Goal: Task Accomplishment & Management: Manage account settings

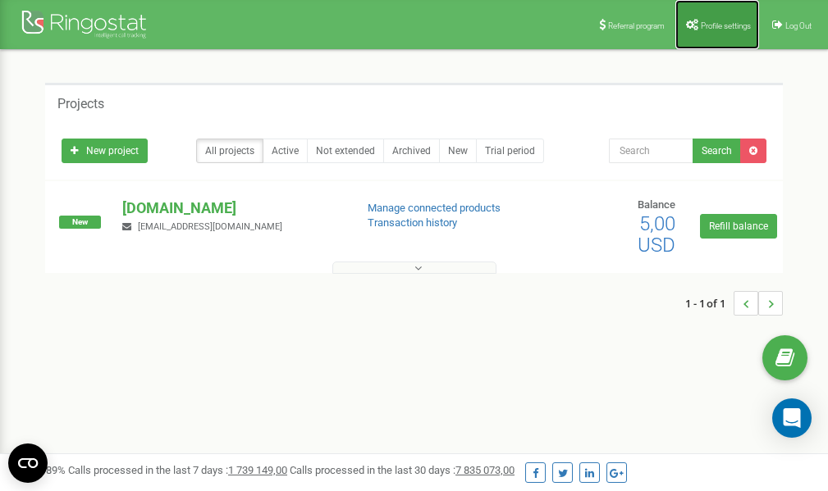
click at [721, 19] on link "Profile settings" at bounding box center [717, 24] width 84 height 49
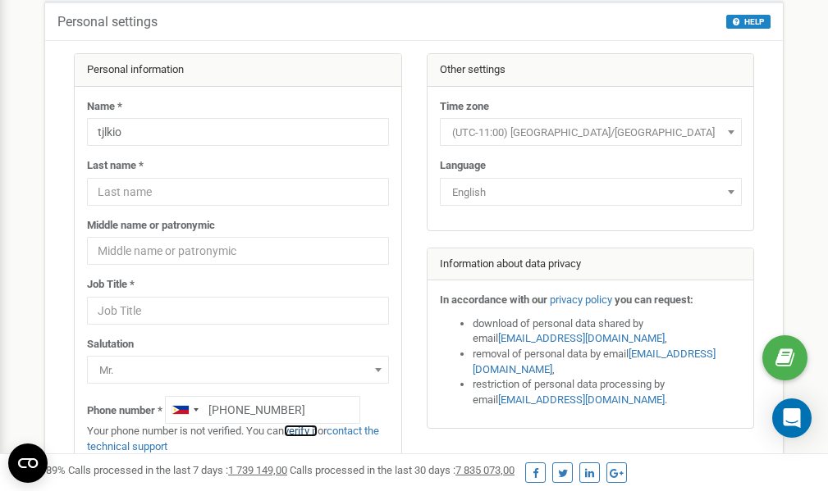
click at [311, 431] on link "verify it" at bounding box center [301, 431] width 34 height 12
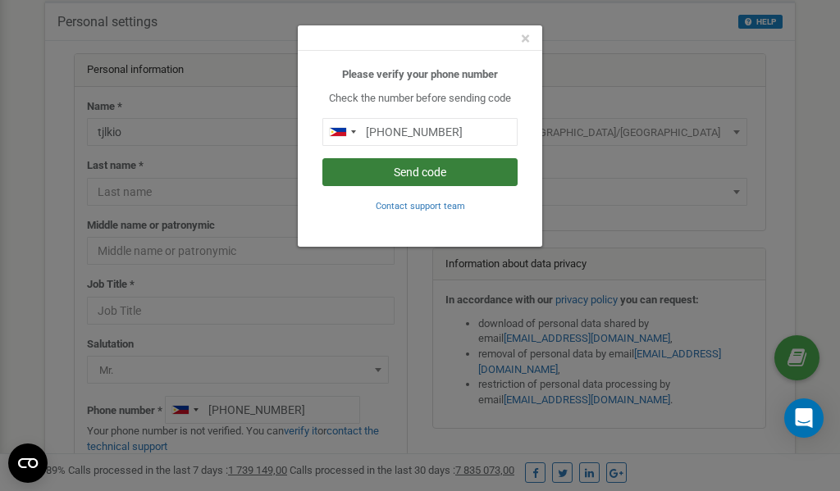
click at [398, 173] on button "Send code" at bounding box center [419, 172] width 195 height 28
